Goal: Navigation & Orientation: Find specific page/section

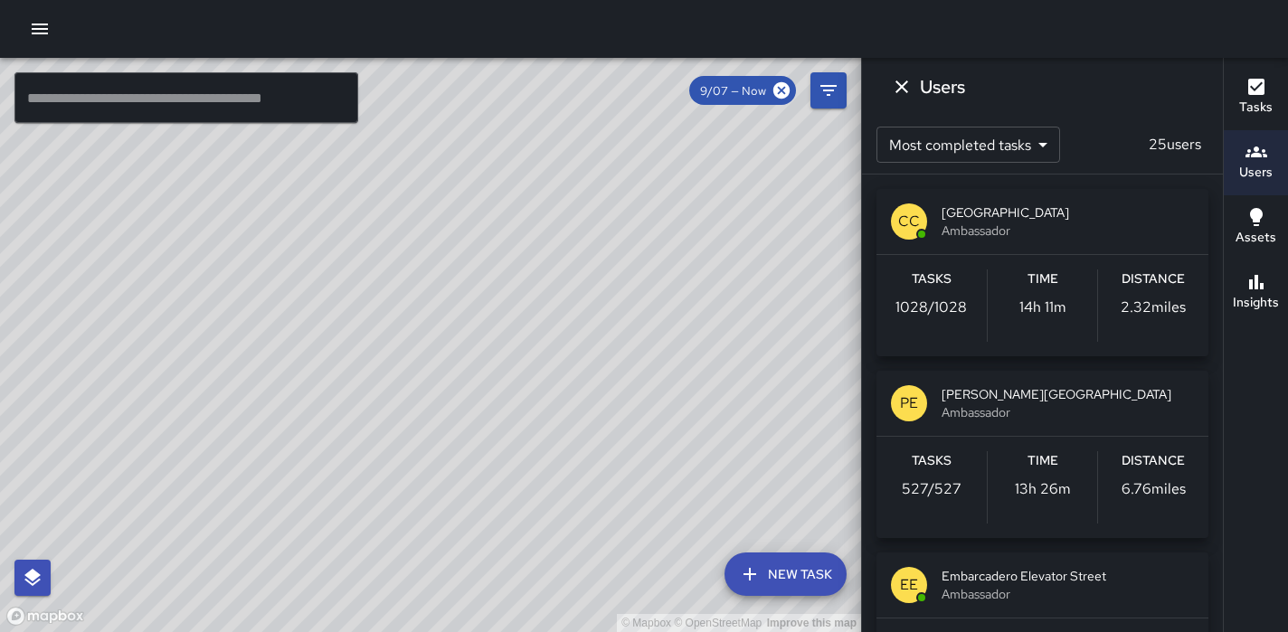
scroll to position [1023, 0]
